Goal: Information Seeking & Learning: Learn about a topic

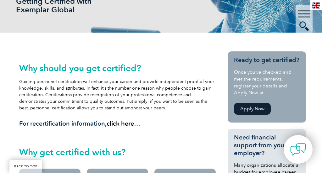
scroll to position [105, 0]
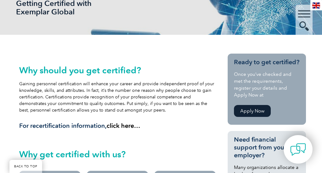
click at [303, 12] on div "▼" at bounding box center [303, 20] width 17 height 31
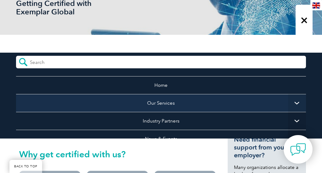
click at [167, 108] on link "Our Services" at bounding box center [161, 103] width 290 height 18
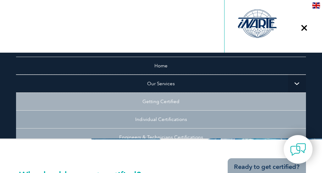
scroll to position [30, 0]
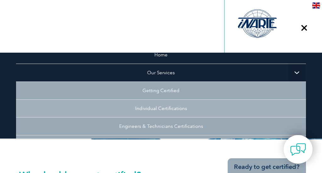
click at [160, 104] on link "Individual Certifications" at bounding box center [161, 109] width 290 height 18
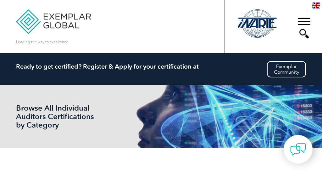
click at [158, 93] on div "Browse All Individual Auditors Certifications by Category" at bounding box center [161, 116] width 290 height 63
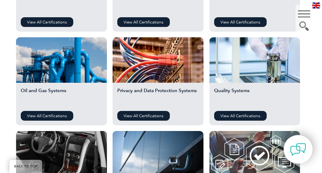
scroll to position [478, 0]
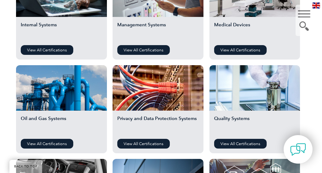
click at [177, 117] on h2 "Privacy and Data Protection Systems" at bounding box center [157, 125] width 81 height 19
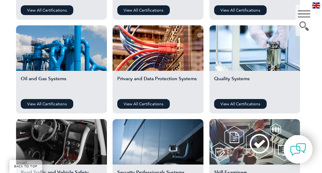
scroll to position [496, 0]
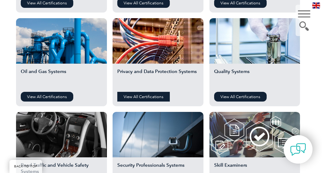
click at [164, 101] on link "View All Certifications" at bounding box center [143, 97] width 52 height 10
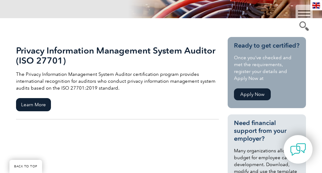
scroll to position [121, 0]
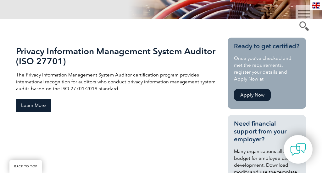
click at [29, 105] on span "Learn More" at bounding box center [33, 105] width 35 height 13
click at [252, 95] on link "Apply Now" at bounding box center [252, 95] width 37 height 12
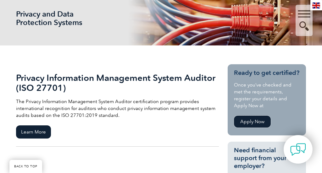
scroll to position [93, 0]
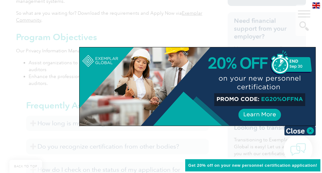
scroll to position [284, 0]
click at [307, 128] on img at bounding box center [299, 130] width 31 height 9
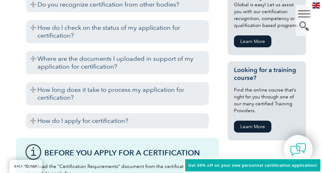
scroll to position [430, 0]
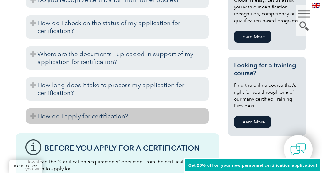
click at [163, 109] on h3 "How do I apply for certification?" at bounding box center [117, 116] width 182 height 15
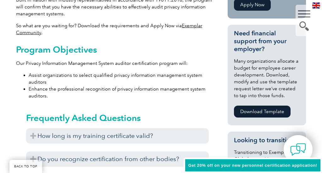
scroll to position [271, 0]
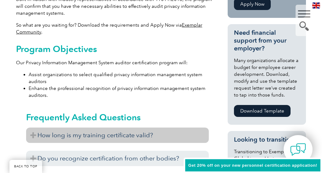
click at [153, 128] on h3 "How long is my training certificate valid?" at bounding box center [117, 135] width 182 height 15
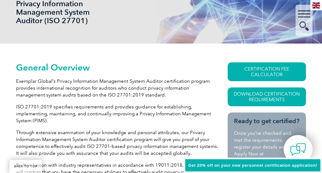
scroll to position [92, 0]
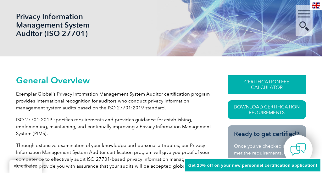
click at [265, 83] on link "CERTIFICATION FEE CALCULATOR" at bounding box center [266, 84] width 78 height 19
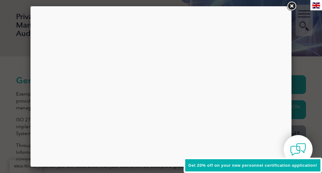
click at [290, 6] on link at bounding box center [291, 6] width 11 height 11
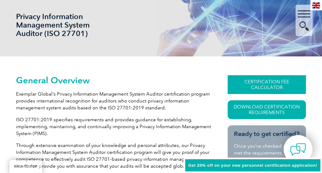
click at [253, 84] on link "CERTIFICATION FEE CALCULATOR" at bounding box center [266, 84] width 78 height 19
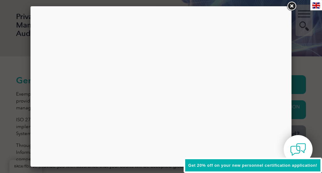
click at [179, 75] on div at bounding box center [160, 86] width 251 height 151
click at [291, 6] on link at bounding box center [291, 6] width 11 height 11
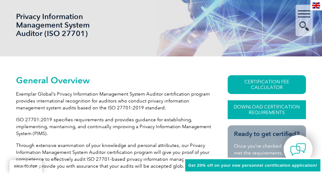
click at [255, 117] on link "Download Certification Requirements" at bounding box center [266, 110] width 78 height 19
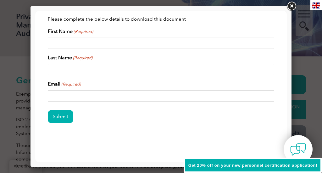
scroll to position [0, 0]
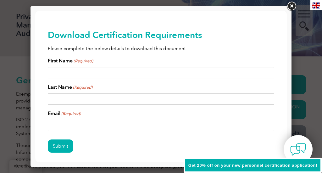
click at [290, 6] on link at bounding box center [291, 6] width 11 height 11
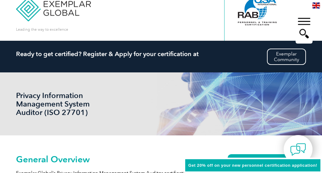
scroll to position [15, 0]
